Goal: Manage account settings

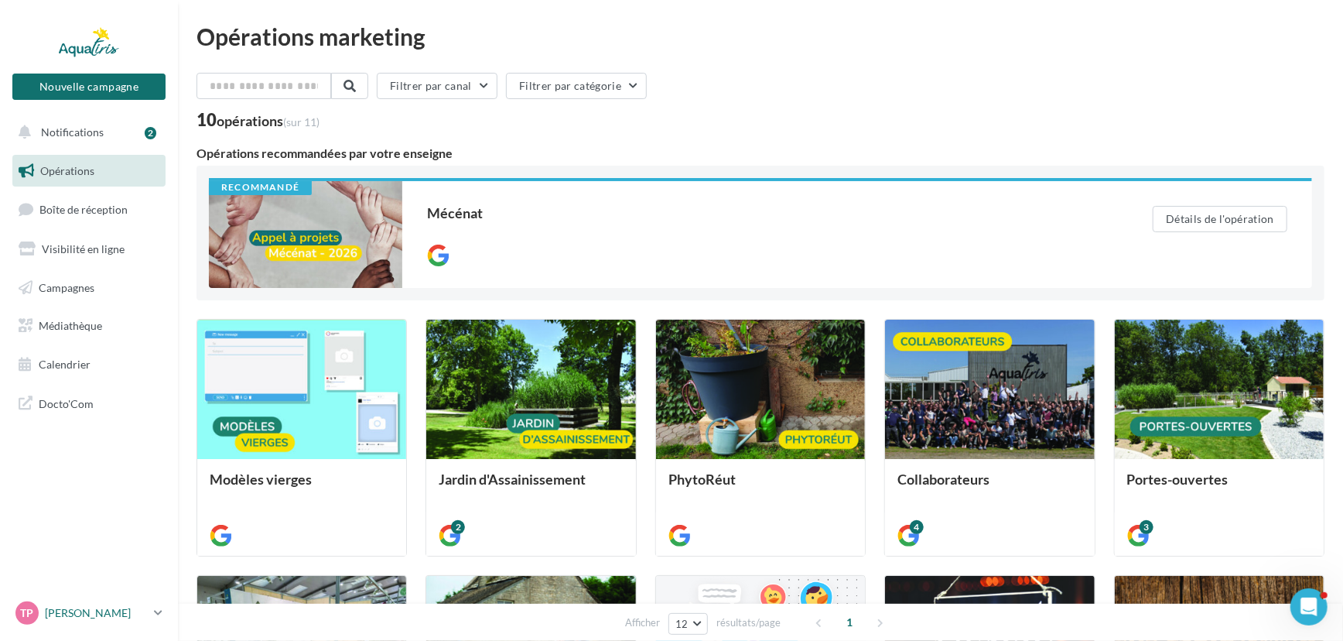
click at [78, 608] on p "[PERSON_NAME]" at bounding box center [96, 612] width 103 height 15
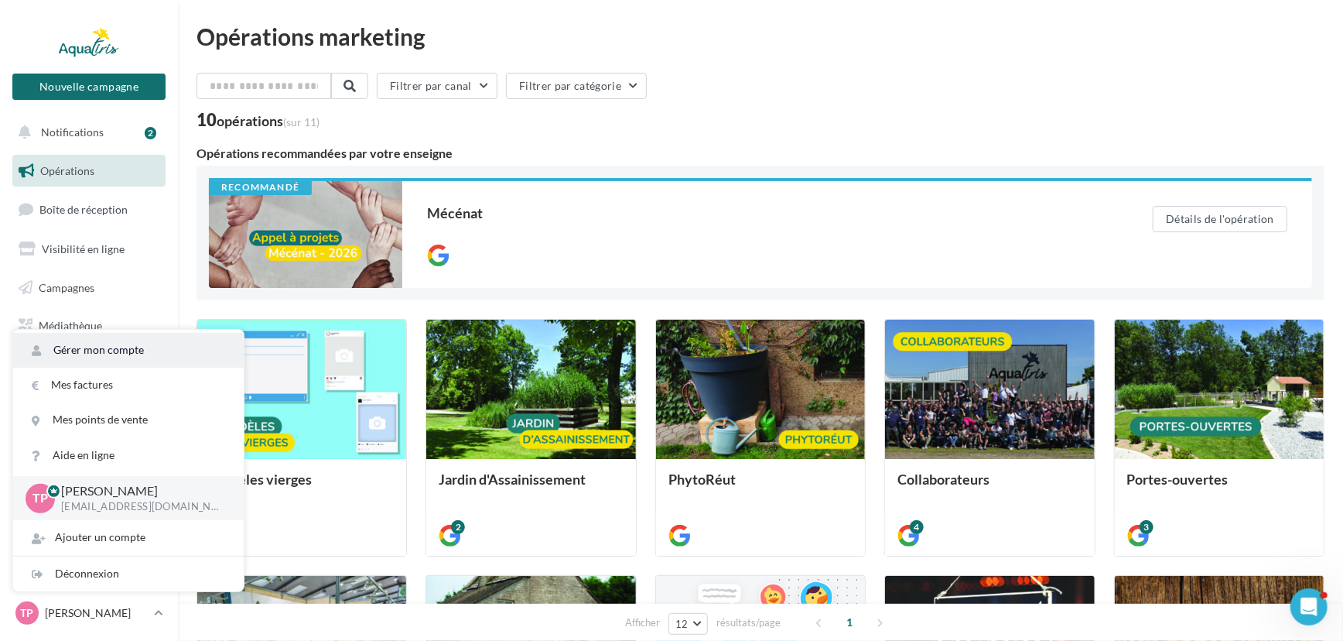
click at [126, 356] on link "Gérer mon compte" at bounding box center [128, 350] width 231 height 35
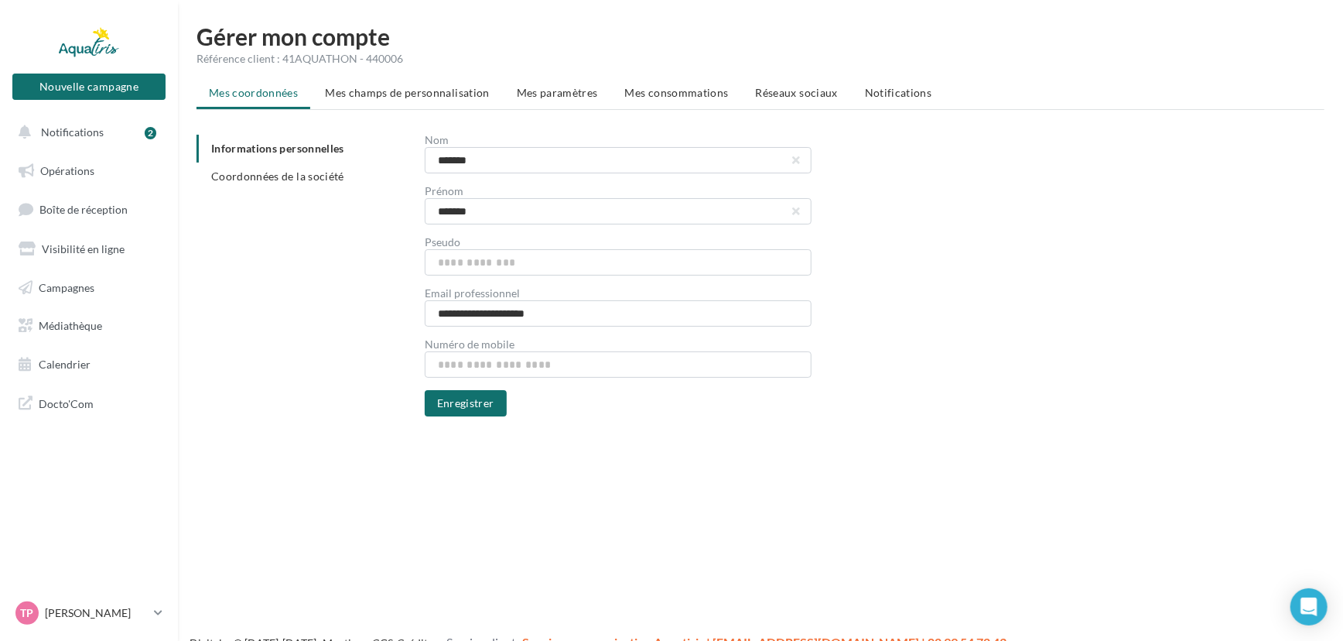
click at [769, 86] on li "Réseaux sociaux" at bounding box center [797, 93] width 107 height 28
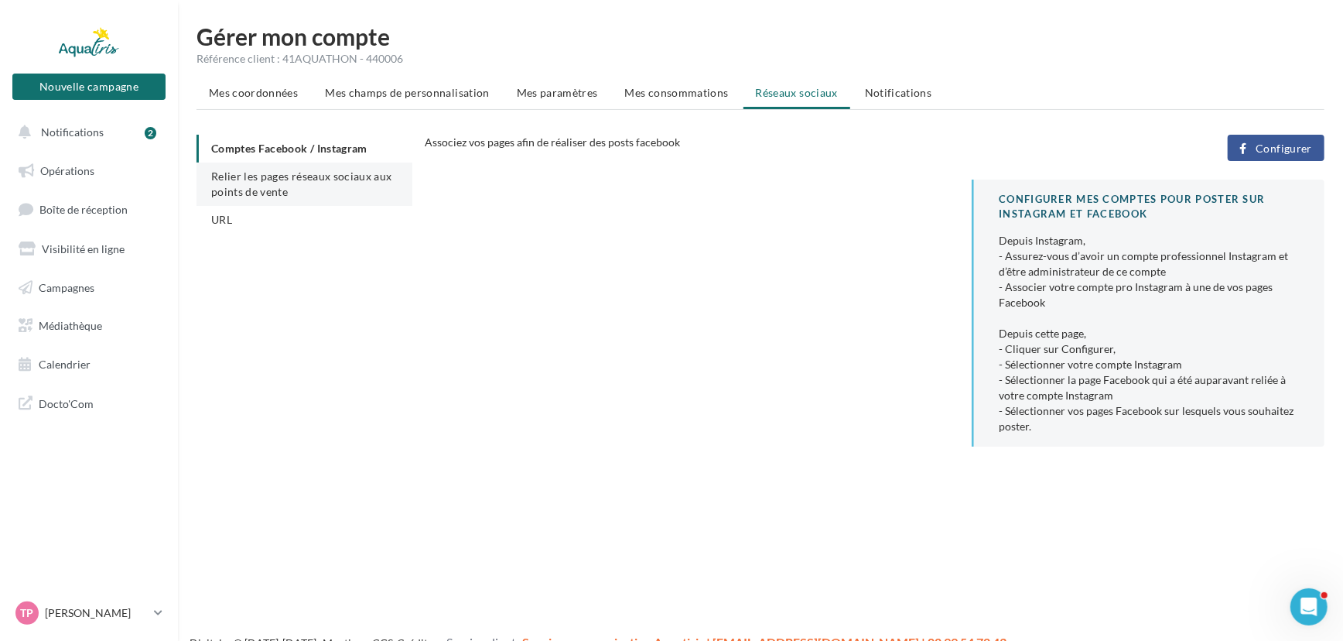
click at [250, 181] on span "Relier les pages réseaux sociaux aux points de vente" at bounding box center [301, 183] width 181 height 29
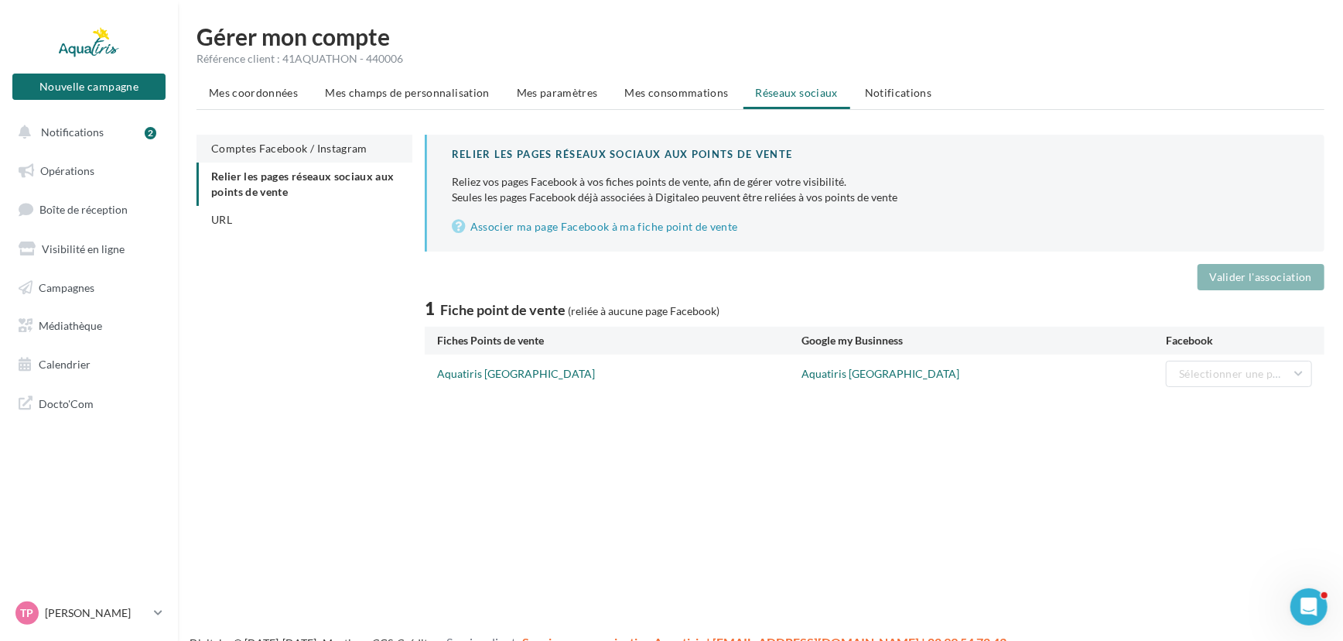
click at [262, 145] on span "Comptes Facebook / Instagram" at bounding box center [289, 148] width 156 height 13
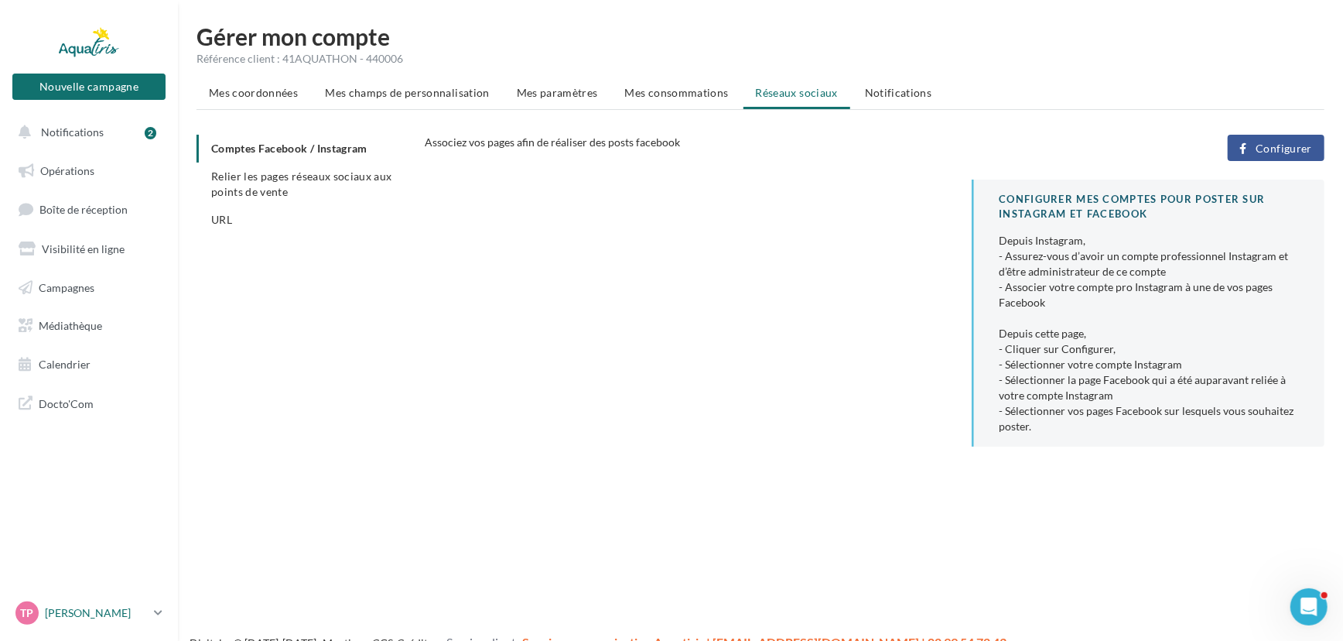
click at [103, 619] on p "[PERSON_NAME]" at bounding box center [96, 612] width 103 height 15
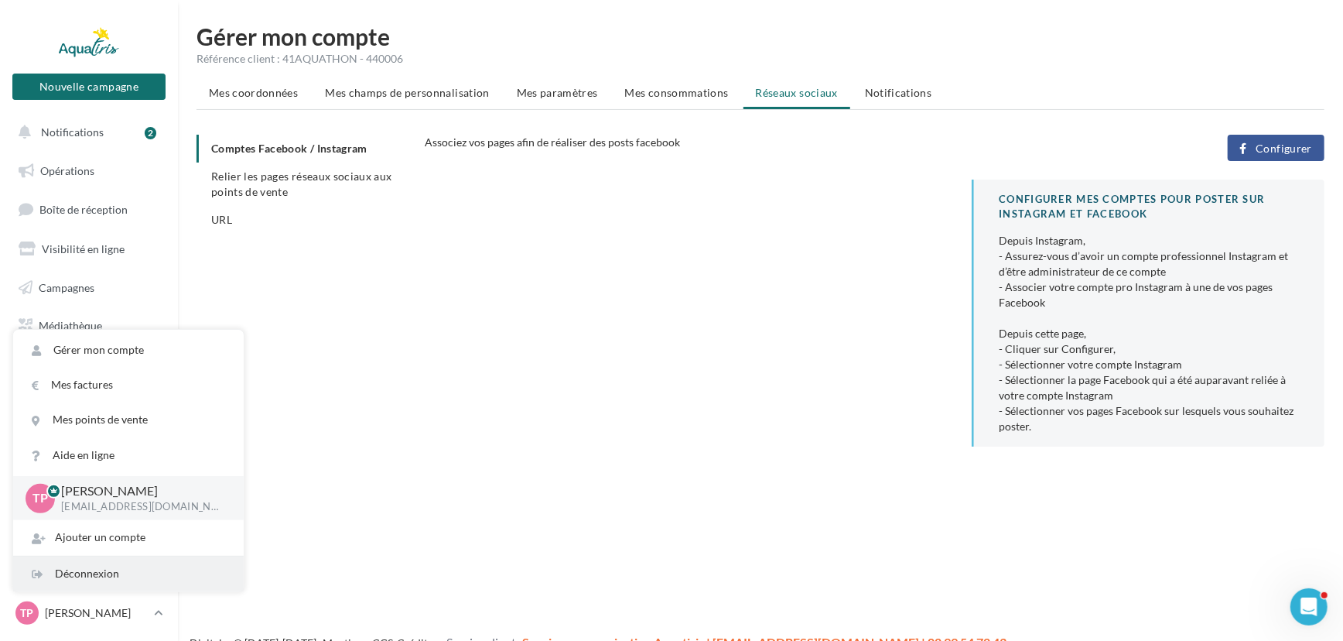
click at [121, 580] on div "Déconnexion" at bounding box center [128, 573] width 231 height 35
